Goal: Task Accomplishment & Management: Complete application form

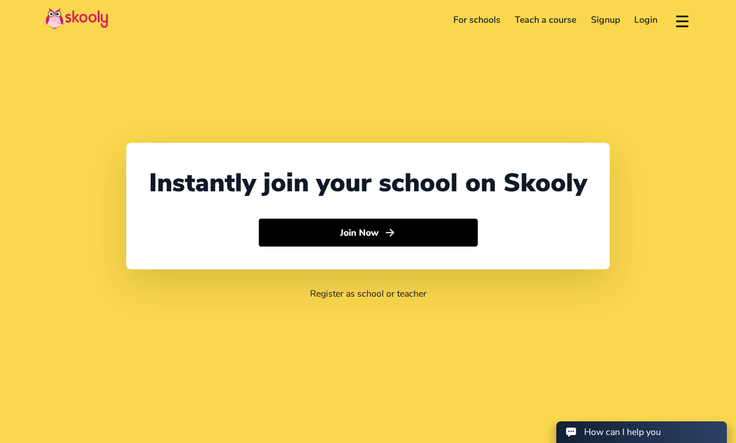
select select "65"
select select "[GEOGRAPHIC_DATA]"
select select "[GEOGRAPHIC_DATA]/[GEOGRAPHIC_DATA]"
click at [581, 33] on header "For schools Teach a course Signup Login Download app Contact support English" at bounding box center [368, 20] width 736 height 40
select select "65"
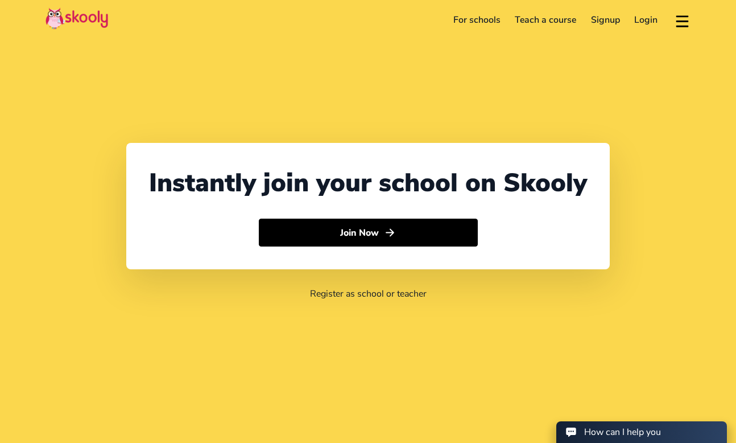
select select "[GEOGRAPHIC_DATA]"
select select "[GEOGRAPHIC_DATA]/[GEOGRAPHIC_DATA]"
drag, startPoint x: 0, startPoint y: 0, endPoint x: 658, endPoint y: 85, distance: 663.0
click at [658, 85] on div "Instantly join your school on Skooly Join Now Register as school or teacher" at bounding box center [368, 221] width 736 height 443
click at [610, 19] on link "Signup" at bounding box center [606, 20] width 44 height 18
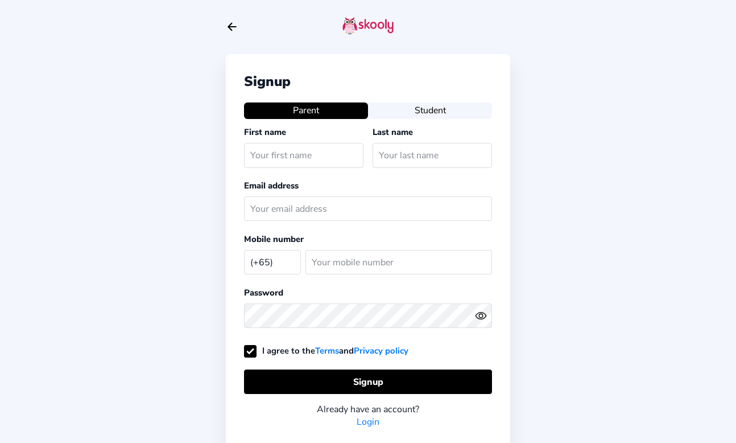
select select "SG"
click at [231, 34] on div at bounding box center [368, 27] width 284 height 54
click at [230, 26] on icon "arrow back outline" at bounding box center [232, 26] width 8 height 7
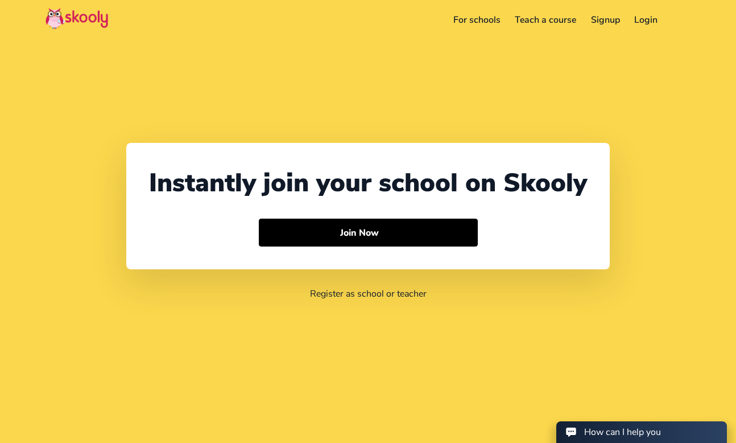
select select "65"
select select "[GEOGRAPHIC_DATA]"
select select "[GEOGRAPHIC_DATA]/[GEOGRAPHIC_DATA]"
select select "65"
select select "[GEOGRAPHIC_DATA]"
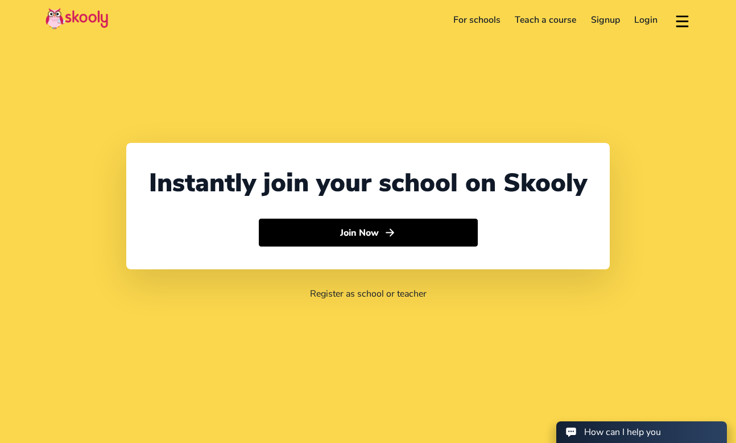
select select "[GEOGRAPHIC_DATA]/[GEOGRAPHIC_DATA]"
click at [477, 23] on link "For schools" at bounding box center [477, 20] width 62 height 18
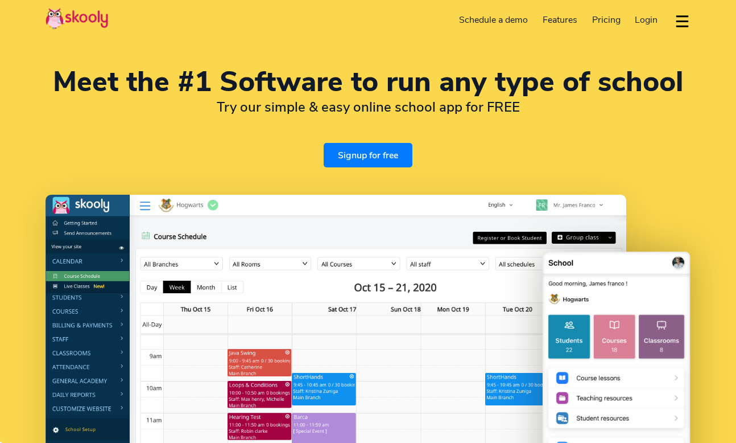
select select "en"
select select "65"
select select "Singapore"
select select "[GEOGRAPHIC_DATA]/[GEOGRAPHIC_DATA]"
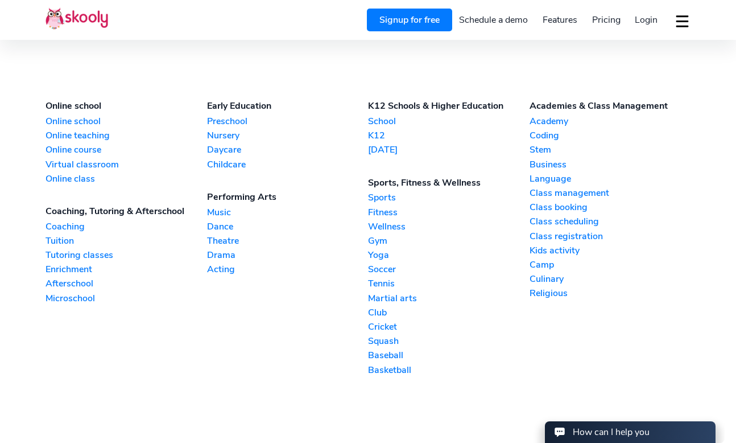
scroll to position [2514, 0]
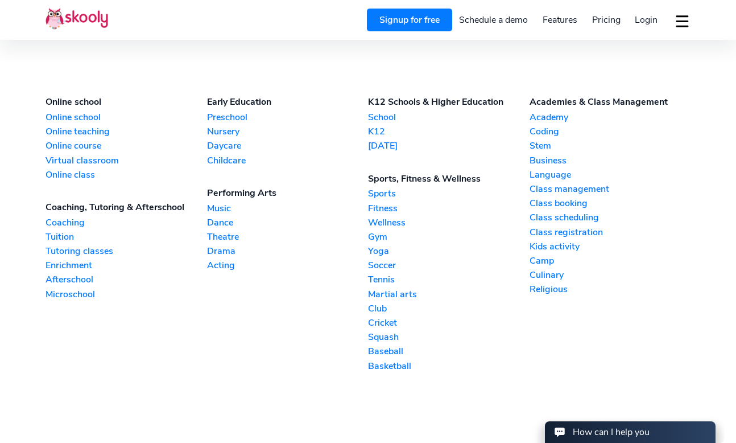
click at [385, 26] on link "Signup for free" at bounding box center [409, 20] width 85 height 23
click at [212, 77] on section "Online school Online school Online teaching Online course Virtual classroom Onl…" at bounding box center [368, 234] width 736 height 369
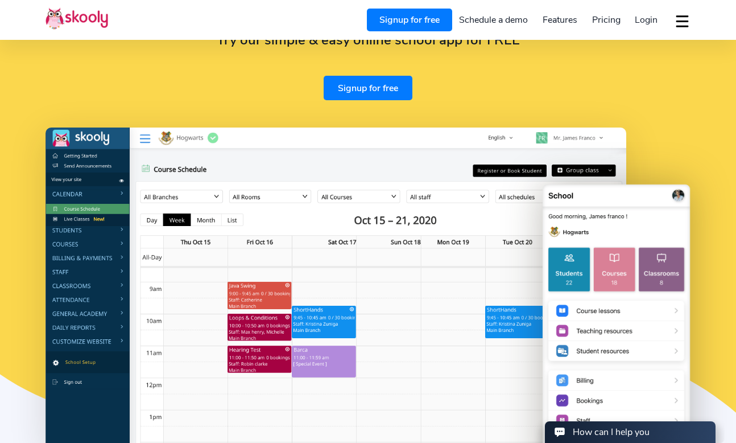
scroll to position [0, 0]
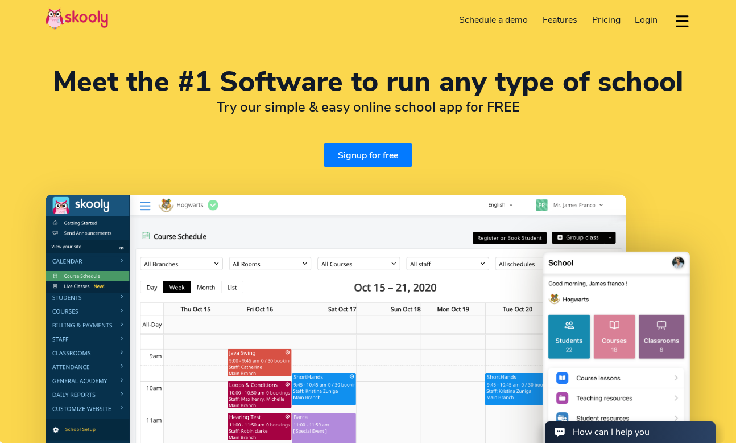
click at [362, 158] on link "Signup for free" at bounding box center [368, 155] width 89 height 24
click at [168, 153] on div "Meet the #1 Software to run any type of school Try our simple & easy online sch…" at bounding box center [368, 117] width 645 height 99
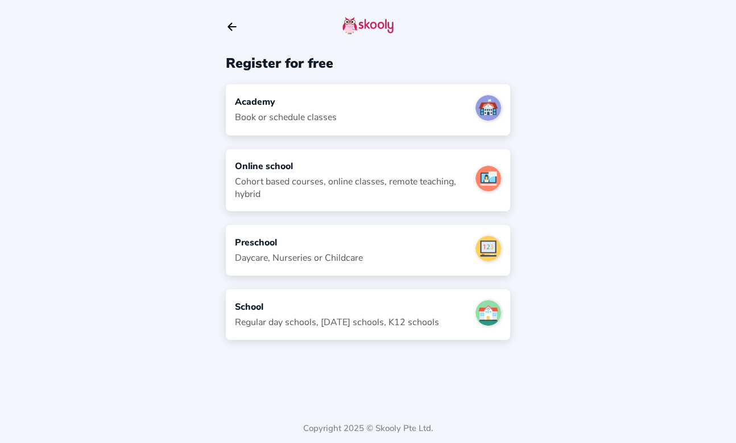
click at [280, 119] on div "Book or schedule classes" at bounding box center [286, 117] width 102 height 13
select select "SG"
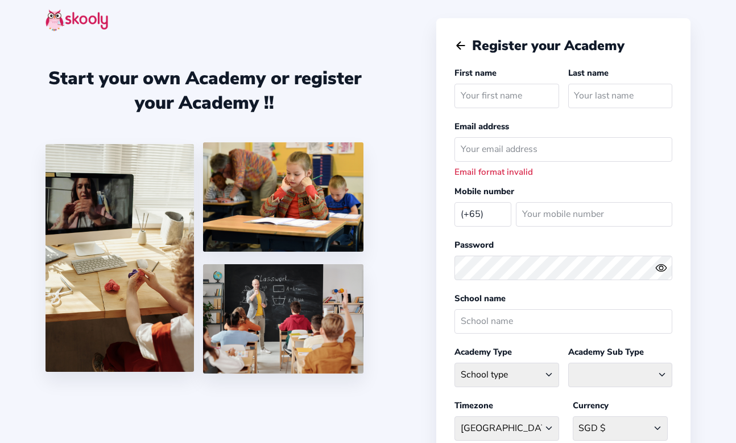
select select "SG"
click at [461, 44] on icon "Arrow Back" at bounding box center [460, 45] width 13 height 13
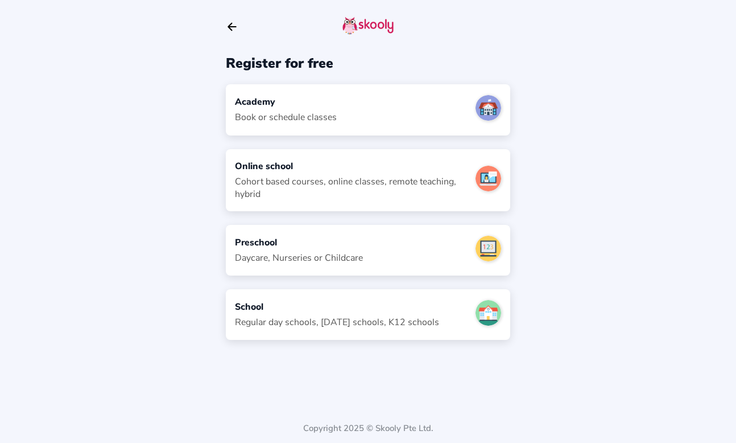
click at [395, 180] on div "Cohort based courses, online classes, remote teaching, hybrid" at bounding box center [351, 187] width 232 height 25
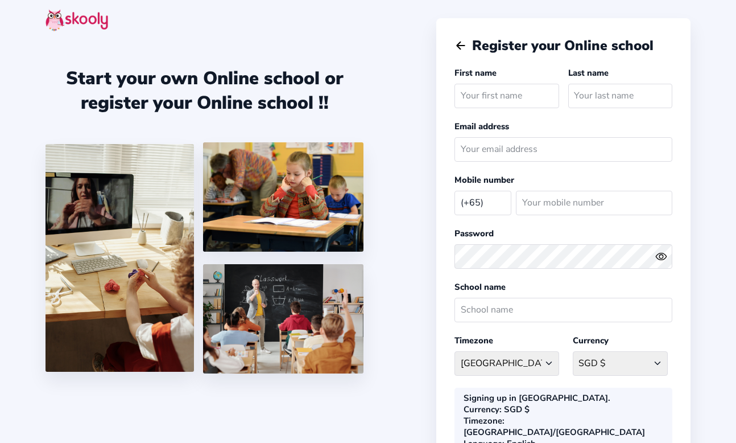
select select "SG"
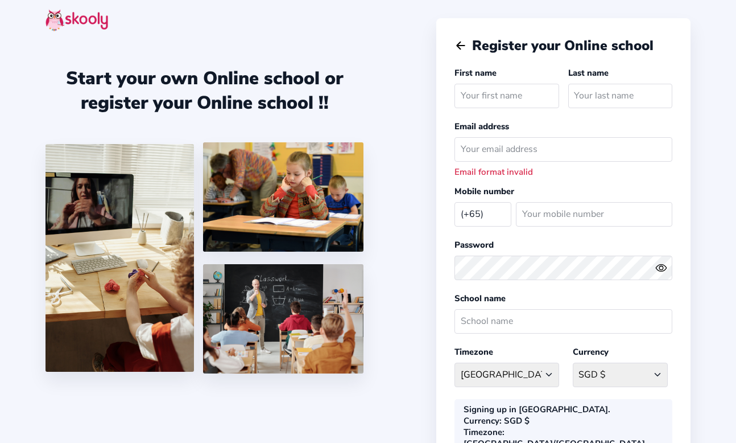
click at [460, 47] on icon "Arrow Back" at bounding box center [460, 45] width 13 height 13
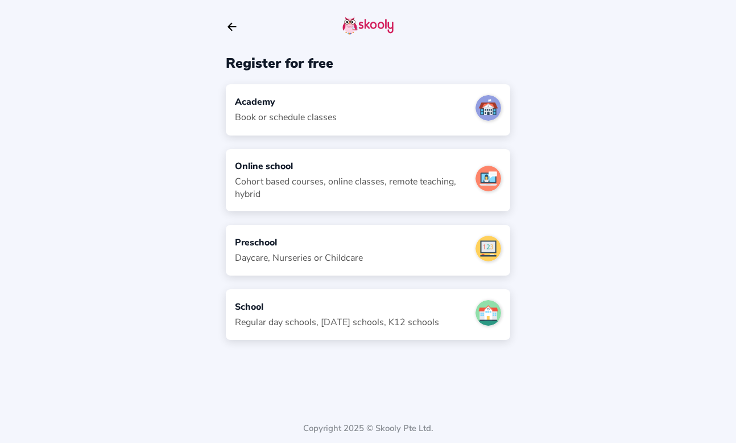
click at [229, 22] on icon "Arrow Back" at bounding box center [232, 26] width 13 height 13
click at [233, 23] on icon "Arrow Back" at bounding box center [232, 26] width 13 height 13
